Goal: Information Seeking & Learning: Learn about a topic

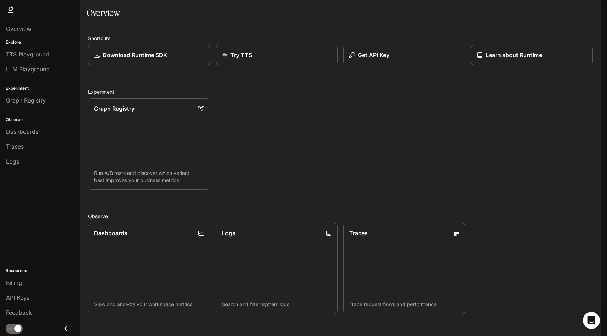
click at [596, 13] on button "button" at bounding box center [591, 10] width 14 height 14
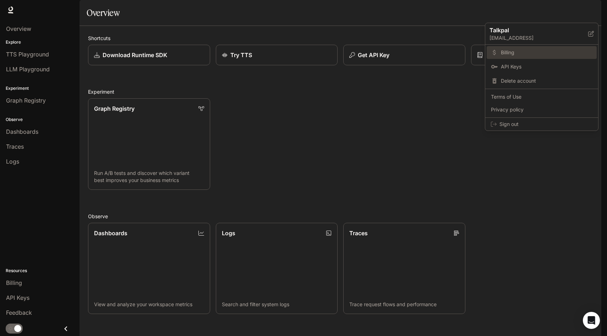
click at [542, 56] on link "Billing" at bounding box center [541, 52] width 110 height 13
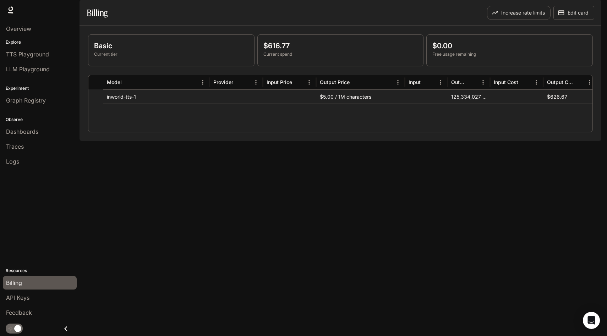
scroll to position [0, 77]
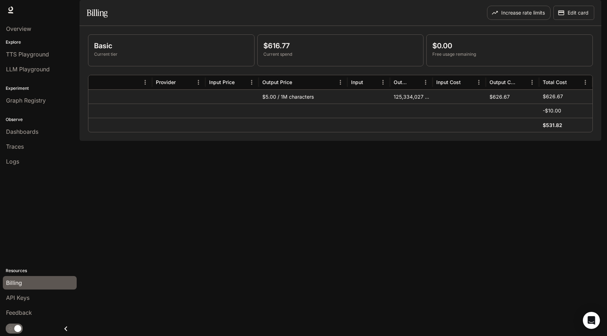
click at [502, 104] on div "$626.67" at bounding box center [512, 96] width 53 height 14
click at [459, 141] on div "Basic Current tier $616.77 Current spend $0.00 Free usage remaining Service Mod…" at bounding box center [339, 83] width 521 height 115
drag, startPoint x: 393, startPoint y: 116, endPoint x: 434, endPoint y: 115, distance: 40.8
click at [434, 104] on div "TTS inworld-tts-1 $5.00 / 1M characters 125,334,027 characters $626.67 $626.67" at bounding box center [302, 96] width 580 height 14
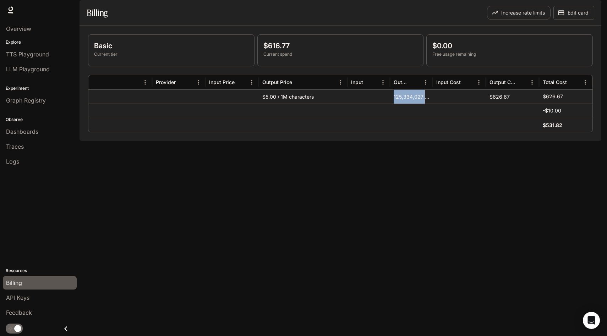
click at [409, 104] on div "125,334,027 characters" at bounding box center [411, 96] width 43 height 14
click at [408, 141] on div "Basic Current tier $616.77 Current spend $0.00 Free usage remaining Service Mod…" at bounding box center [339, 83] width 521 height 115
click at [401, 20] on div "Increase rate limits Edit card" at bounding box center [468, 13] width 252 height 14
click at [291, 104] on div "$5.00 / 1M characters" at bounding box center [303, 96] width 89 height 14
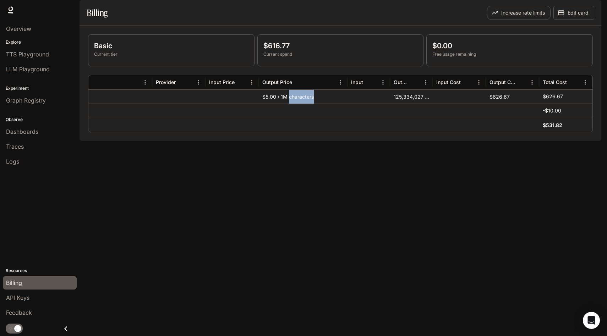
click at [291, 104] on div "$5.00 / 1M characters" at bounding box center [303, 96] width 89 height 14
click at [321, 141] on div "Basic Current tier $616.77 Current spend $0.00 Free usage remaining Service Mod…" at bounding box center [339, 83] width 521 height 115
click at [266, 104] on div "$5.00 / 1M characters" at bounding box center [303, 96] width 89 height 14
copy div "5.00"
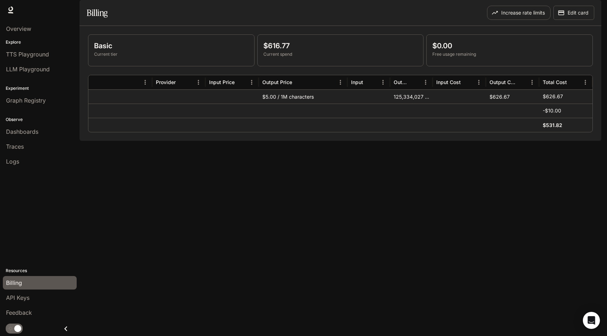
click at [321, 141] on div "Basic Current tier $616.77 Current spend $0.00 Free usage remaining Service Mod…" at bounding box center [339, 83] width 521 height 115
drag, startPoint x: 256, startPoint y: 115, endPoint x: 330, endPoint y: 115, distance: 73.1
click at [330, 104] on div "TTS inworld-tts-1 $5.00 / 1M characters 125,334,027 characters $626.67 $626.67" at bounding box center [302, 96] width 580 height 14
click at [296, 141] on div "Basic Current tier $616.77 Current spend $0.00 Free usage remaining Service Mod…" at bounding box center [339, 83] width 521 height 115
drag, startPoint x: 392, startPoint y: 116, endPoint x: 429, endPoint y: 115, distance: 36.9
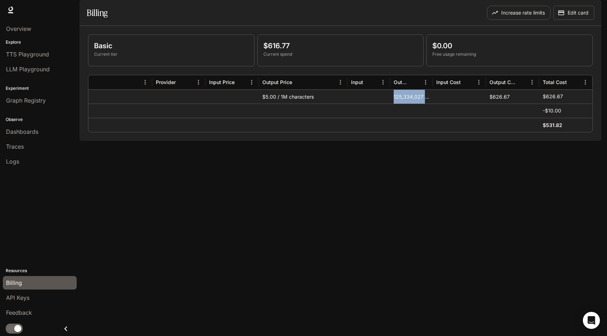
click at [431, 104] on div "125,334,027 characters" at bounding box center [411, 96] width 43 height 14
click at [547, 100] on p "$626.67" at bounding box center [552, 96] width 20 height 7
click at [400, 104] on div "125,334,027 characters" at bounding box center [411, 96] width 43 height 14
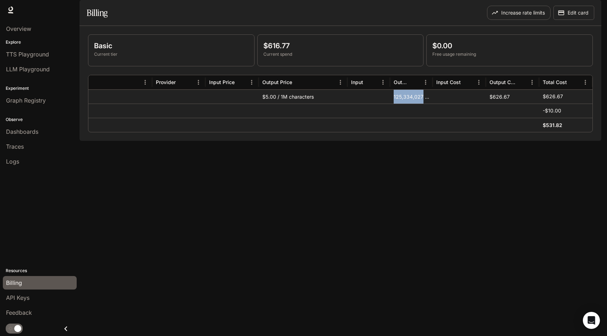
copy div "125,334,027"
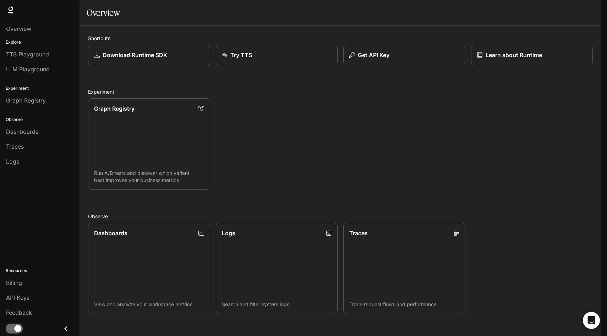
click at [42, 212] on div "Overview Explore TTS Playground LLM Playground Experiment Graph Registry Observ…" at bounding box center [39, 178] width 79 height 316
